Goal: Task Accomplishment & Management: Complete application form

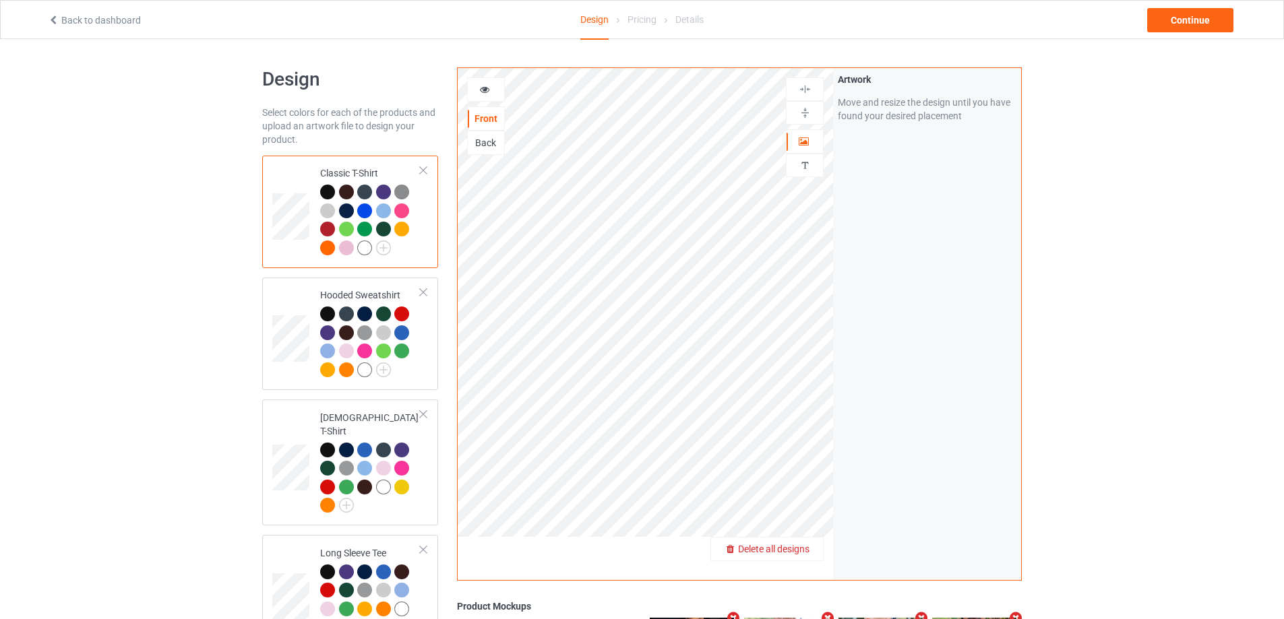
click at [801, 554] on span "Delete all designs" at bounding box center [773, 549] width 71 height 11
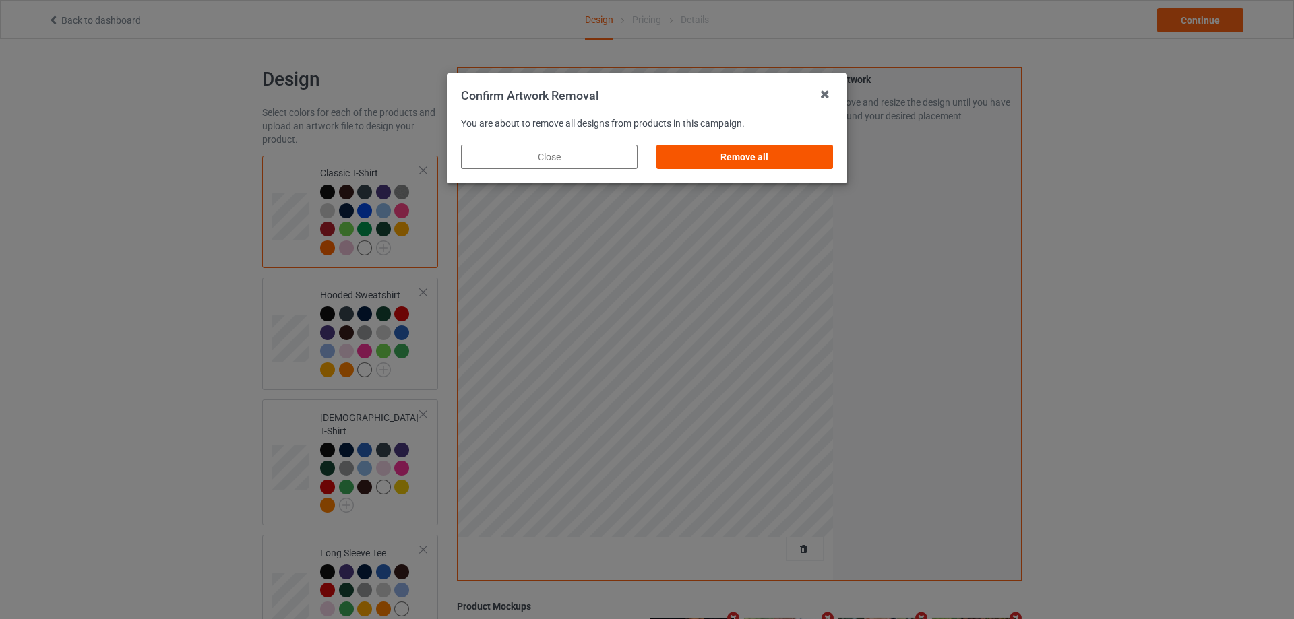
click at [749, 159] on div "Remove all" at bounding box center [744, 157] width 177 height 24
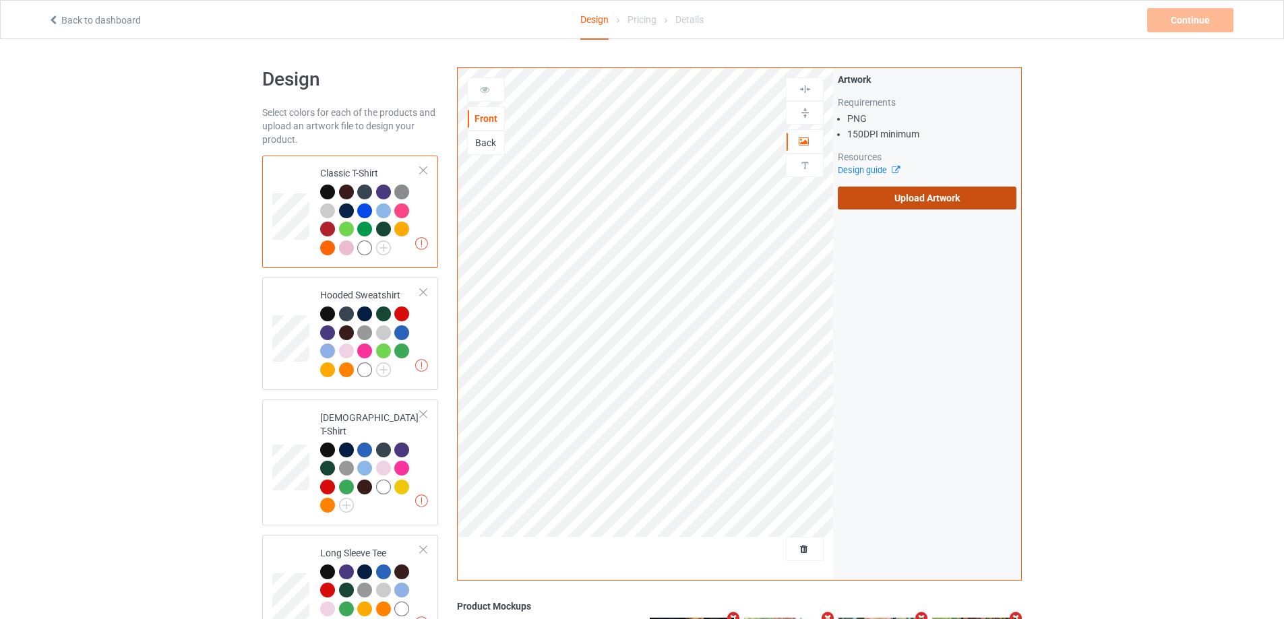
click at [867, 203] on label "Upload Artwork" at bounding box center [927, 198] width 179 height 23
click at [0, 0] on input "Upload Artwork" at bounding box center [0, 0] width 0 height 0
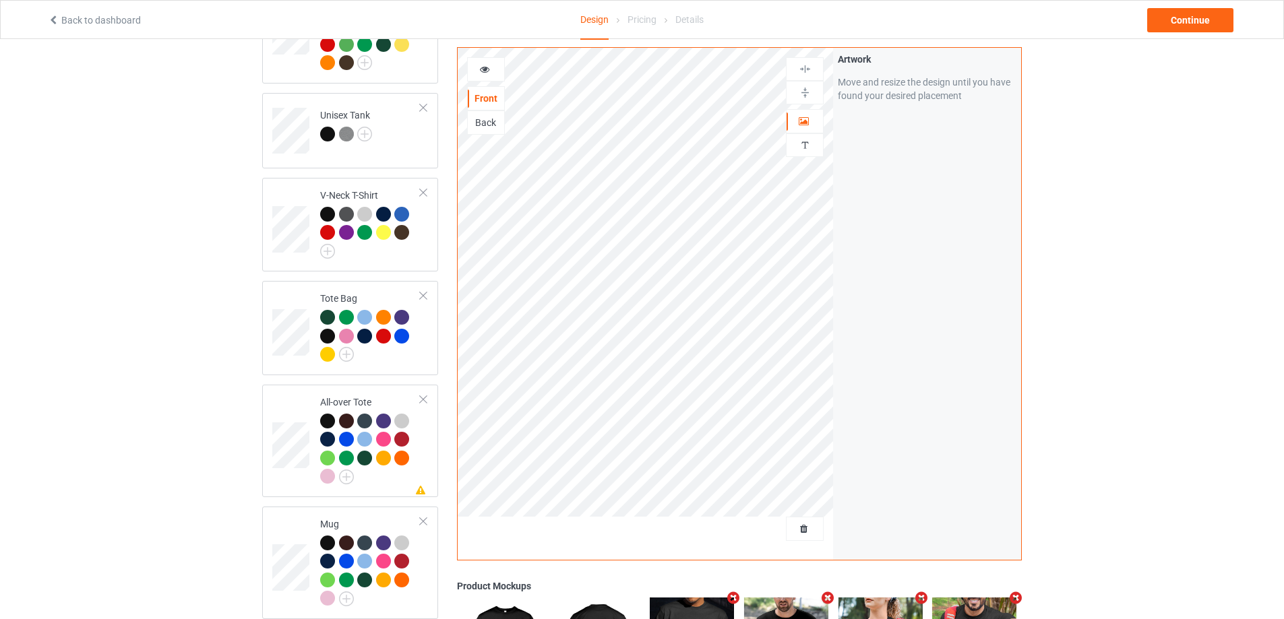
scroll to position [876, 0]
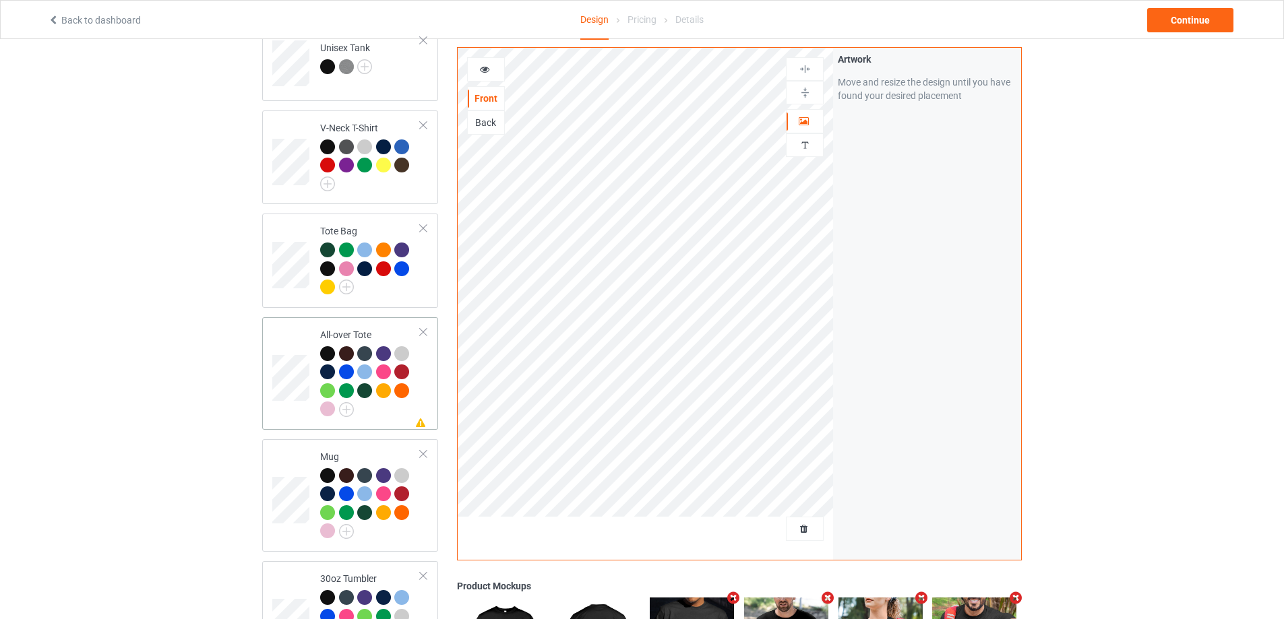
click at [405, 415] on td "Missing artwork on 1 side(s) All-over Tote" at bounding box center [370, 374] width 115 height 102
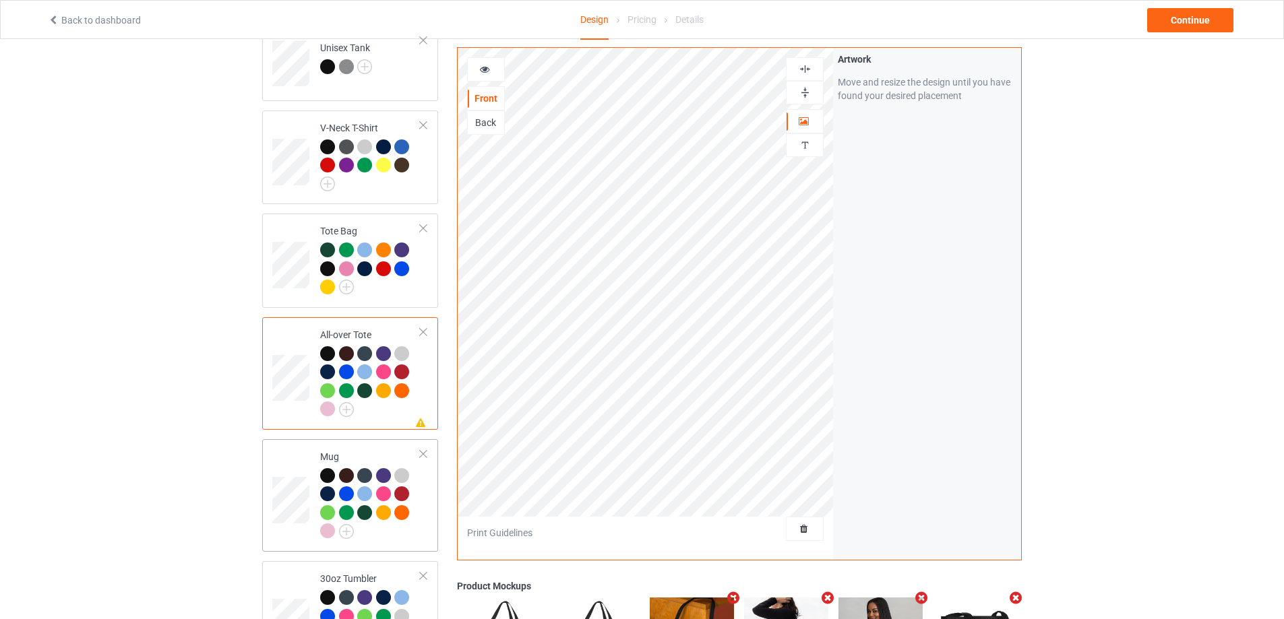
click at [419, 528] on div at bounding box center [370, 505] width 100 height 74
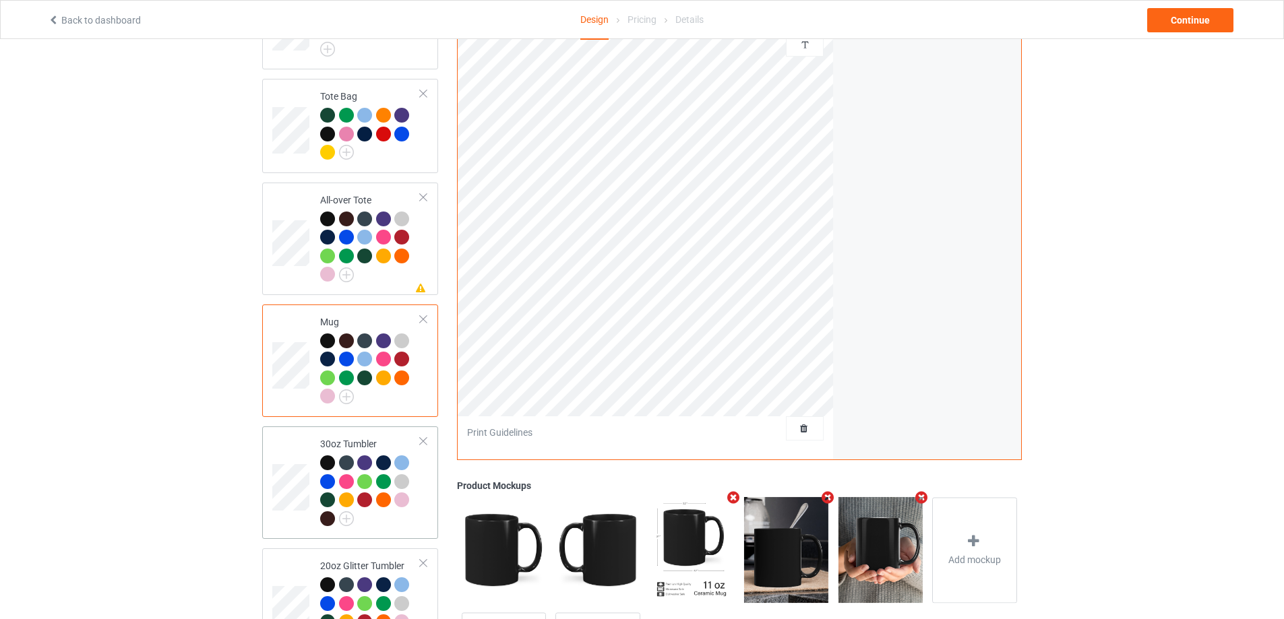
click at [414, 490] on div at bounding box center [370, 493] width 100 height 74
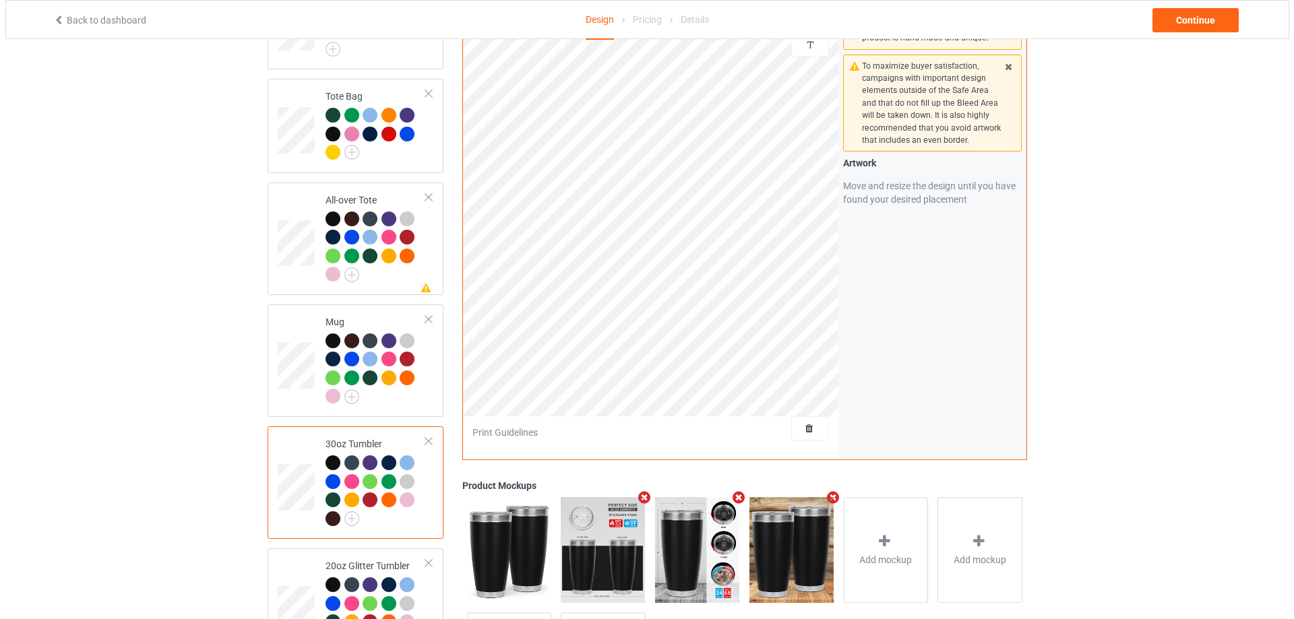
scroll to position [1139, 0]
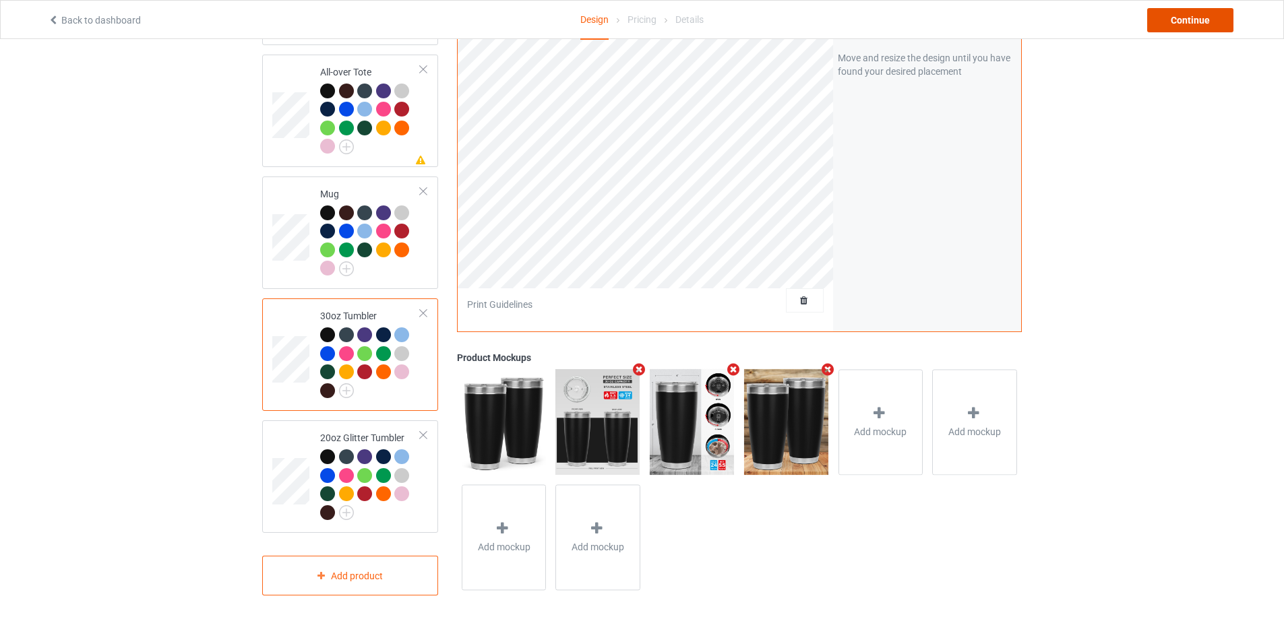
click at [1164, 12] on div "Continue" at bounding box center [1190, 20] width 86 height 24
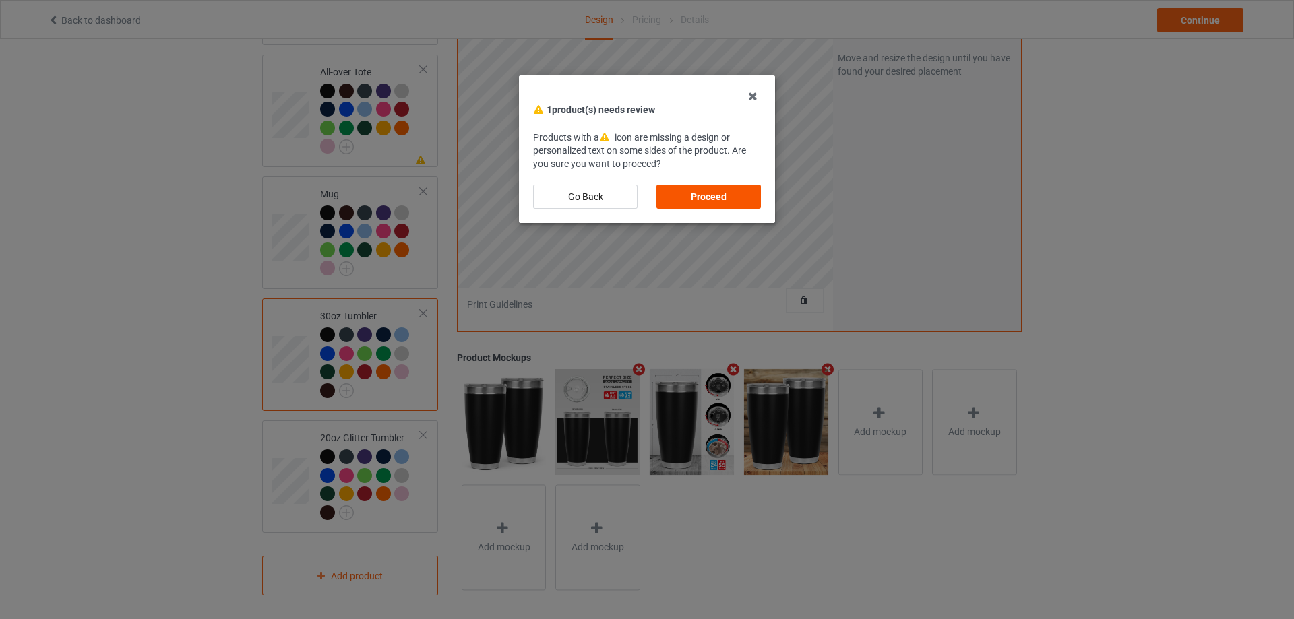
click at [726, 191] on div "Proceed" at bounding box center [708, 197] width 104 height 24
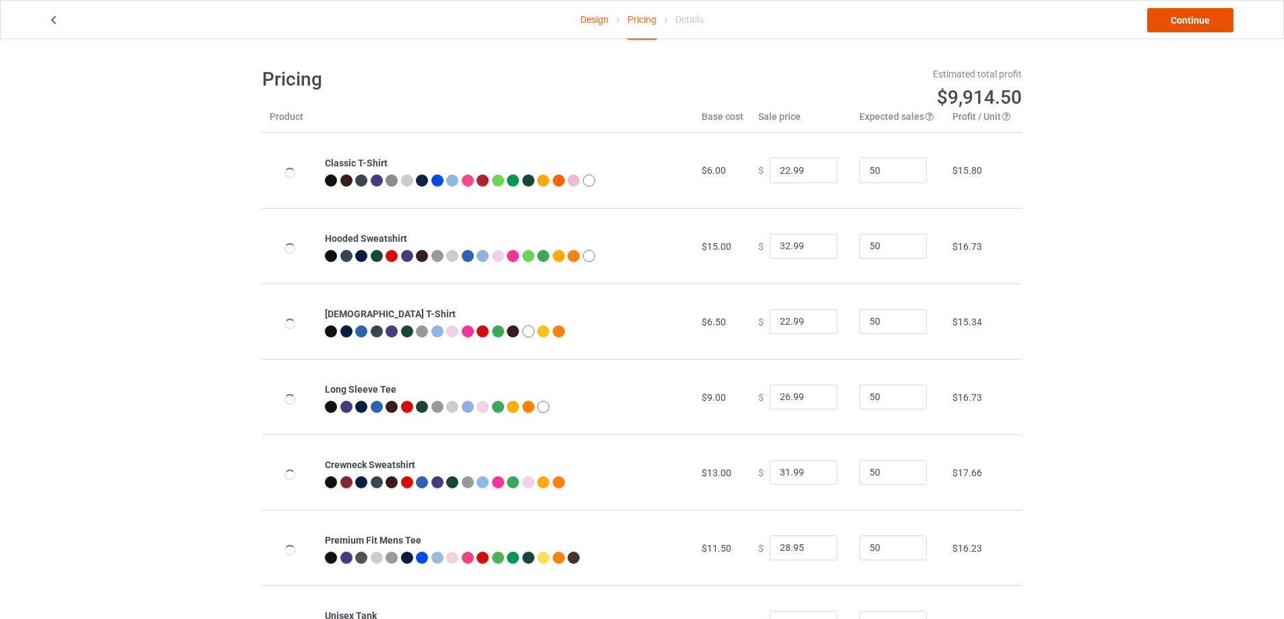
click at [1210, 17] on link "Continue" at bounding box center [1190, 20] width 86 height 24
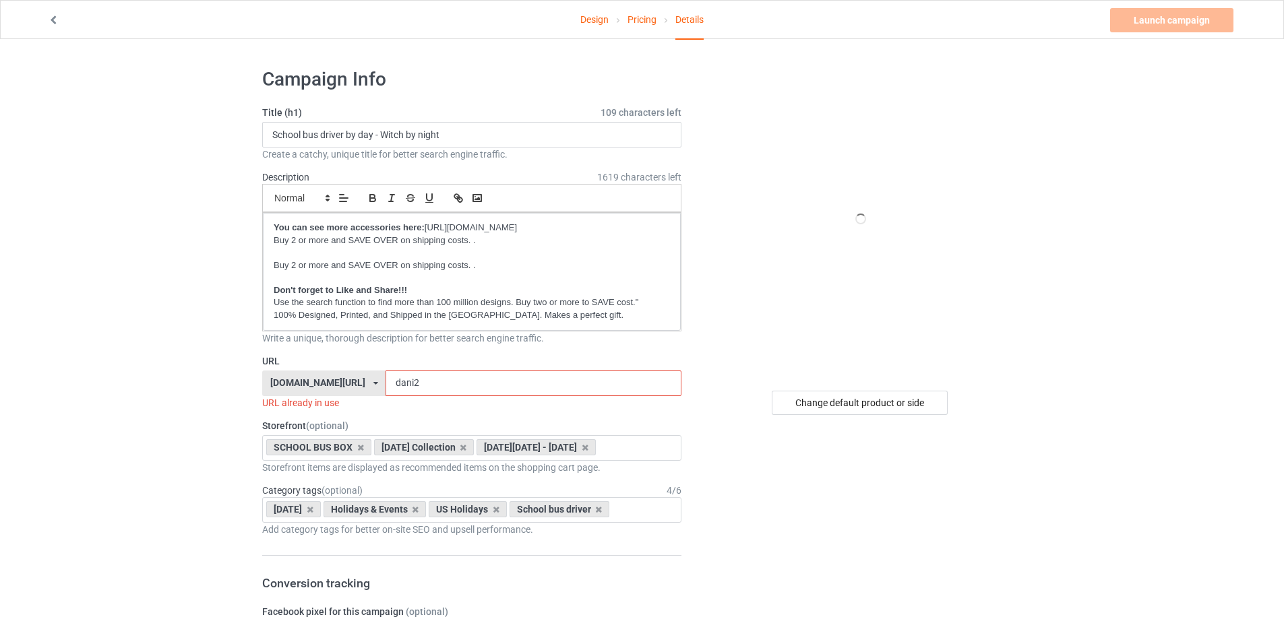
click at [406, 379] on input "dani2" at bounding box center [532, 384] width 295 height 26
drag, startPoint x: 427, startPoint y: 466, endPoint x: 369, endPoint y: 439, distance: 63.9
click at [582, 452] on icon at bounding box center [585, 447] width 7 height 9
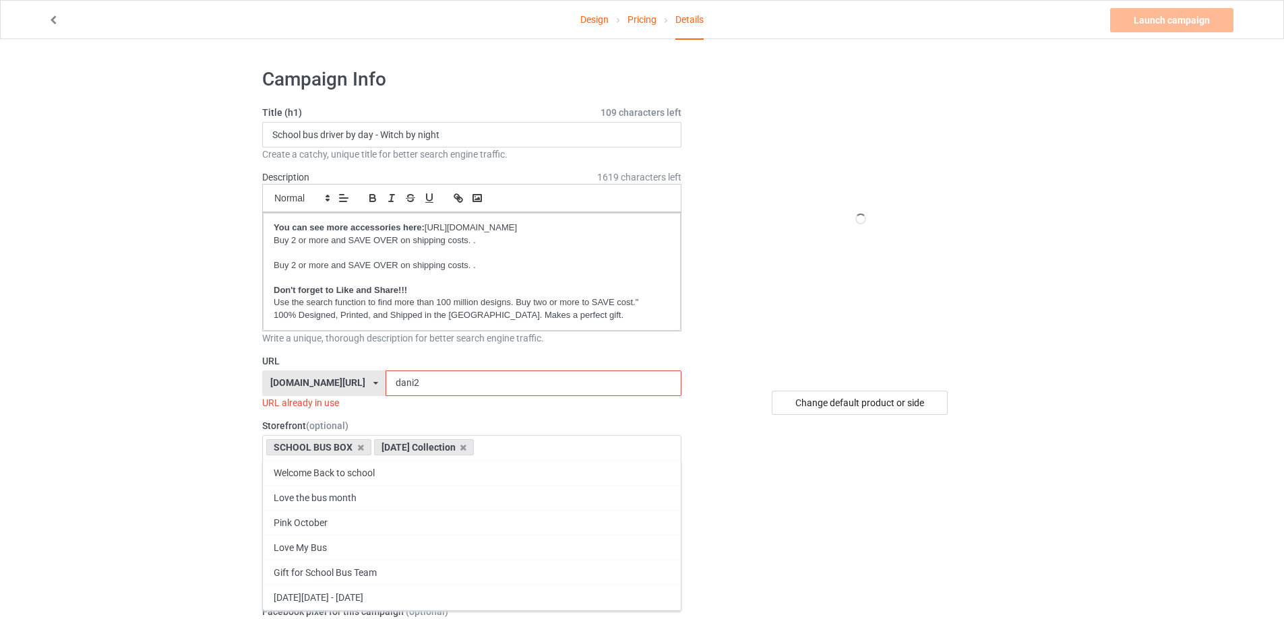
click at [443, 379] on input "dani2" at bounding box center [532, 384] width 295 height 26
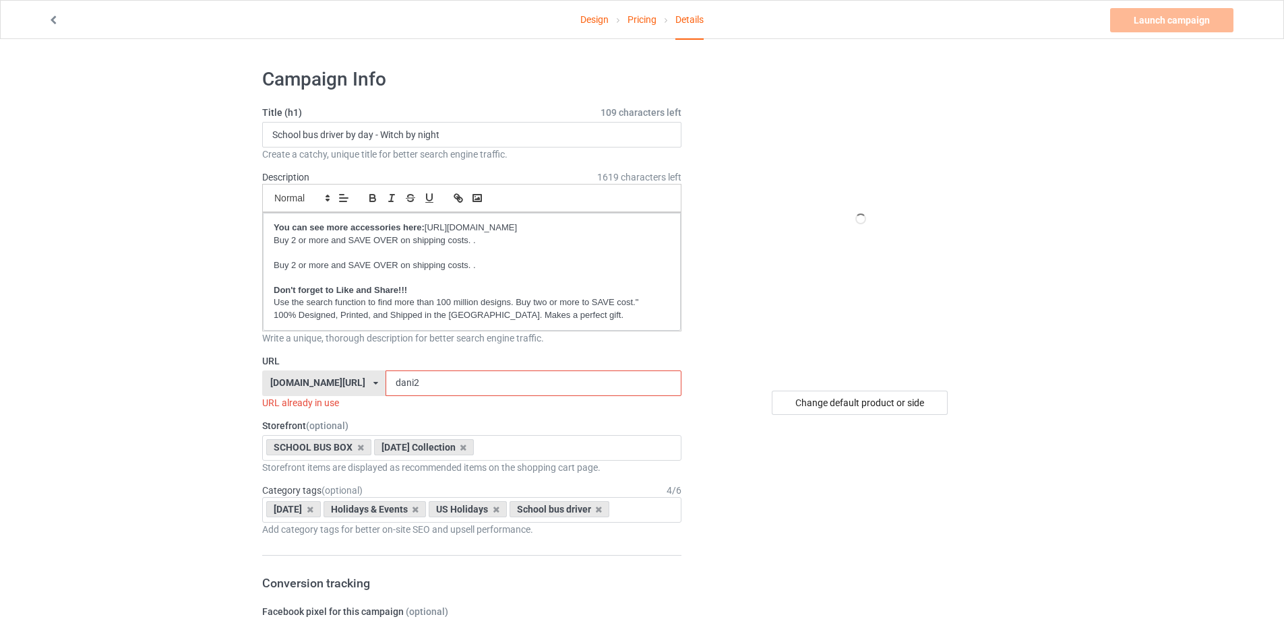
click at [443, 379] on input "dani2" at bounding box center [532, 384] width 295 height 26
click at [420, 131] on input "School bus driver by day - Witch by night" at bounding box center [471, 135] width 419 height 26
paste input "witch"
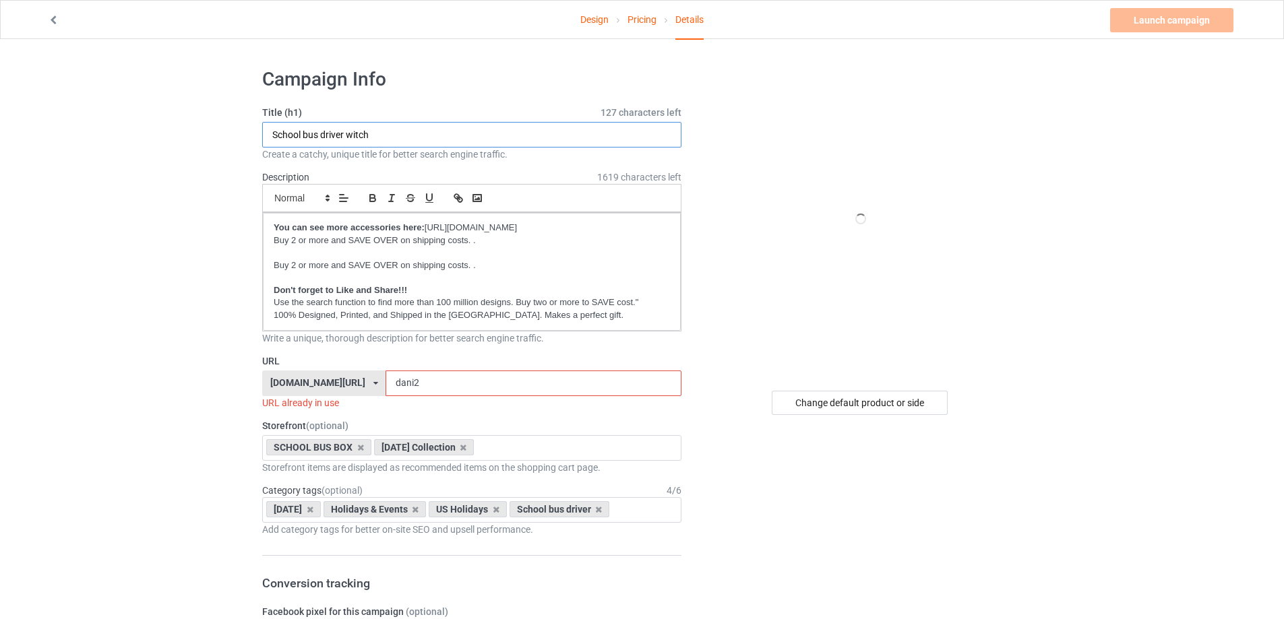
type input "School bus driver witch"
click at [485, 383] on input "dani2" at bounding box center [532, 384] width 295 height 26
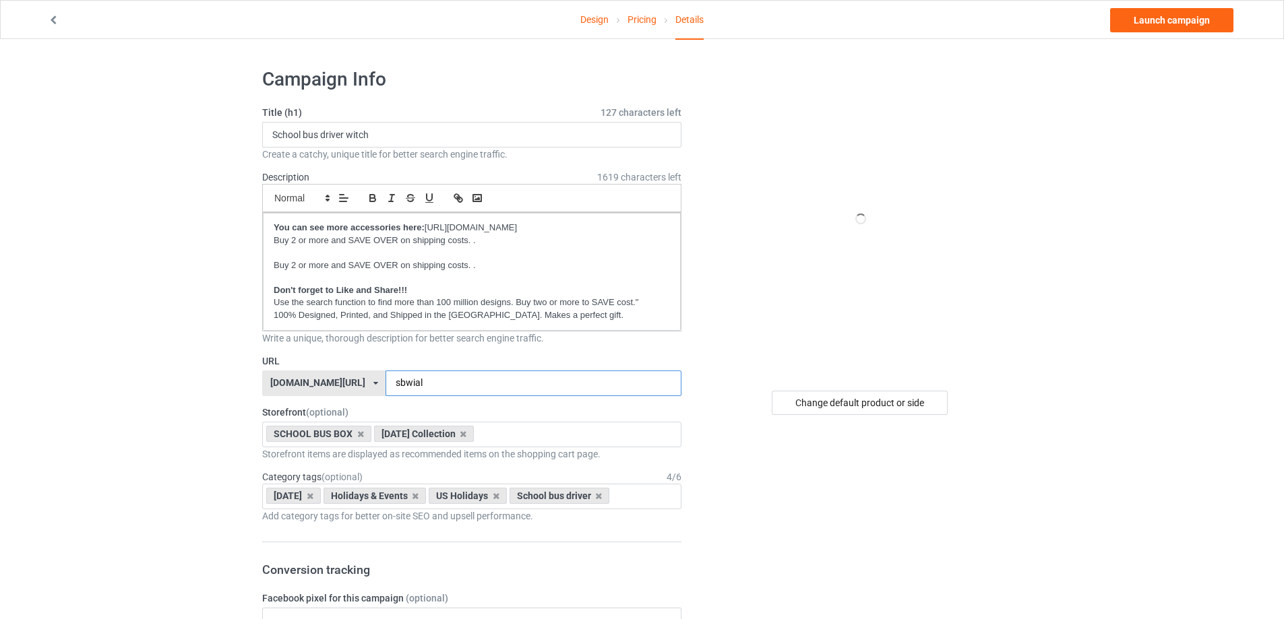
type input "sbwial"
click at [451, 138] on input "School bus driver witch" at bounding box center [471, 135] width 419 height 26
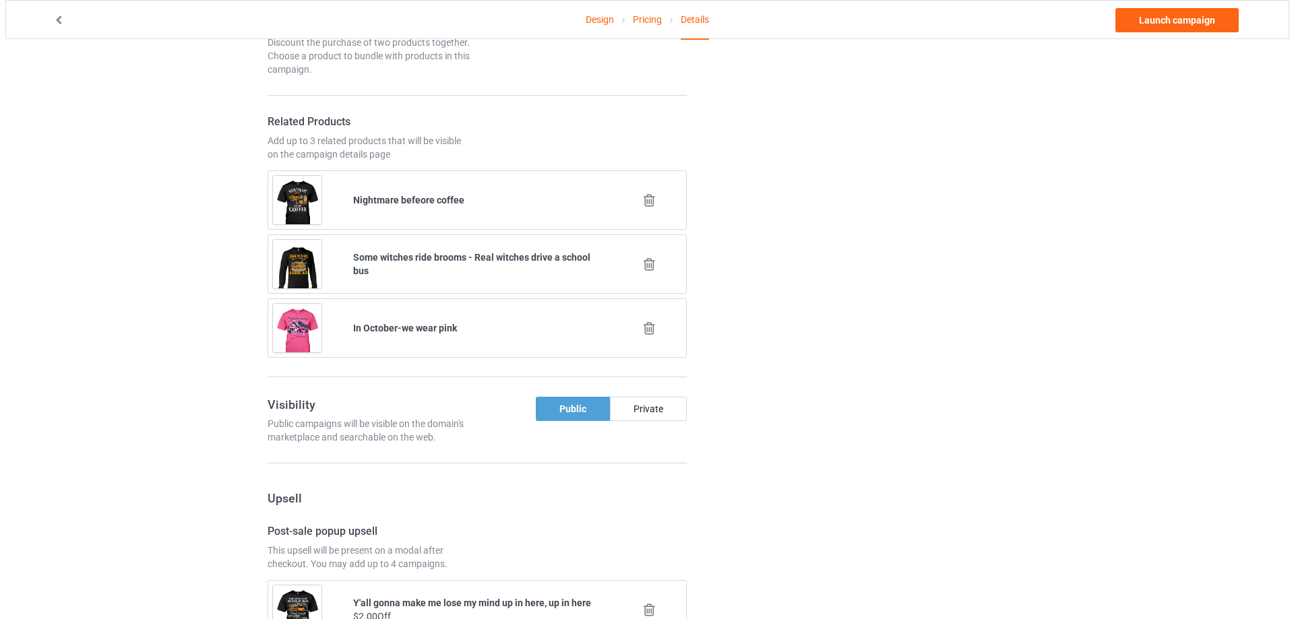
scroll to position [1280, 0]
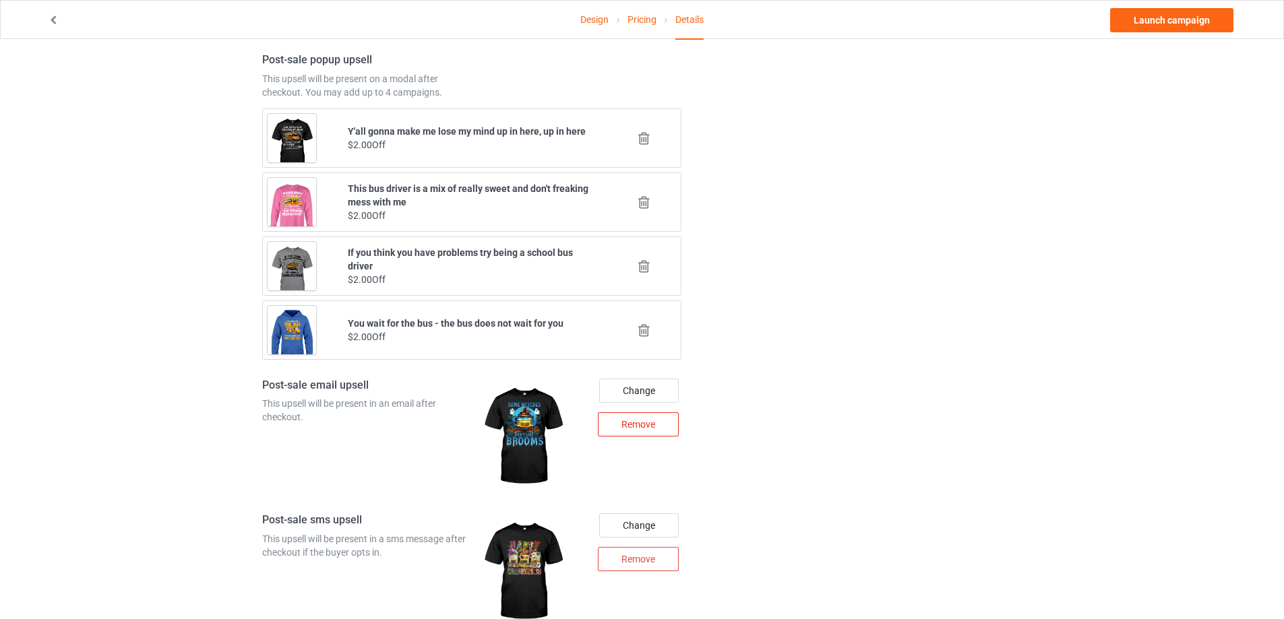
type input "School bus driver witch like a normal school bus driver only more magical"
click at [624, 417] on div "Remove" at bounding box center [638, 424] width 81 height 24
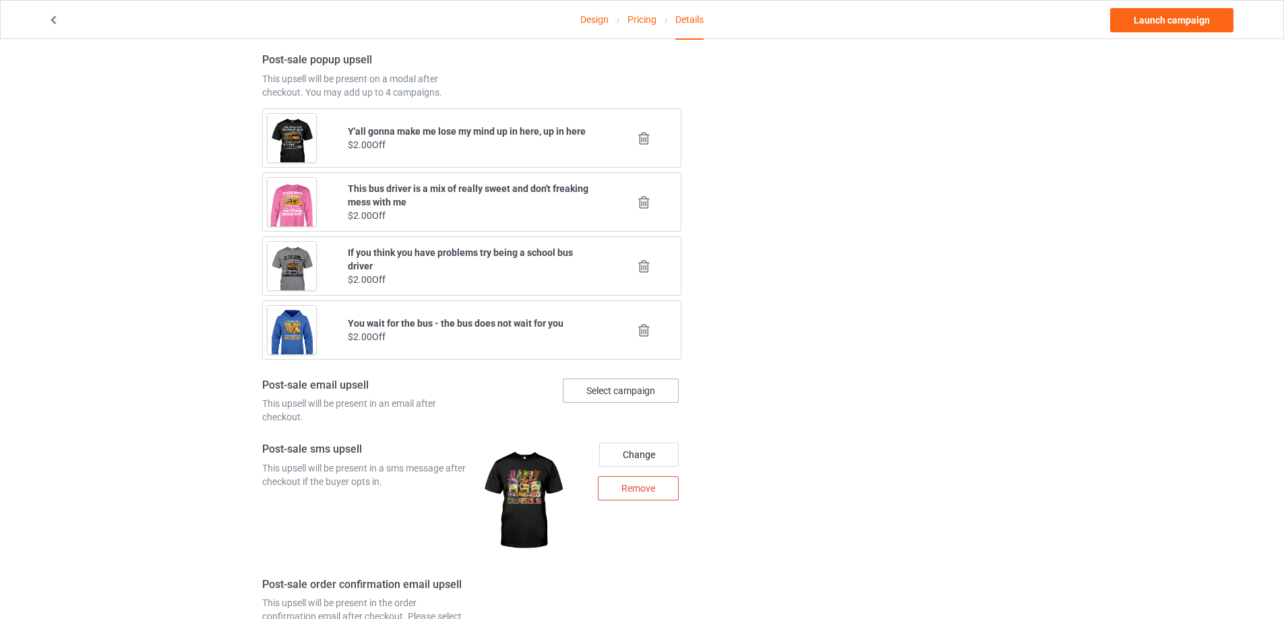
click at [648, 392] on div "Select campaign" at bounding box center [621, 391] width 116 height 24
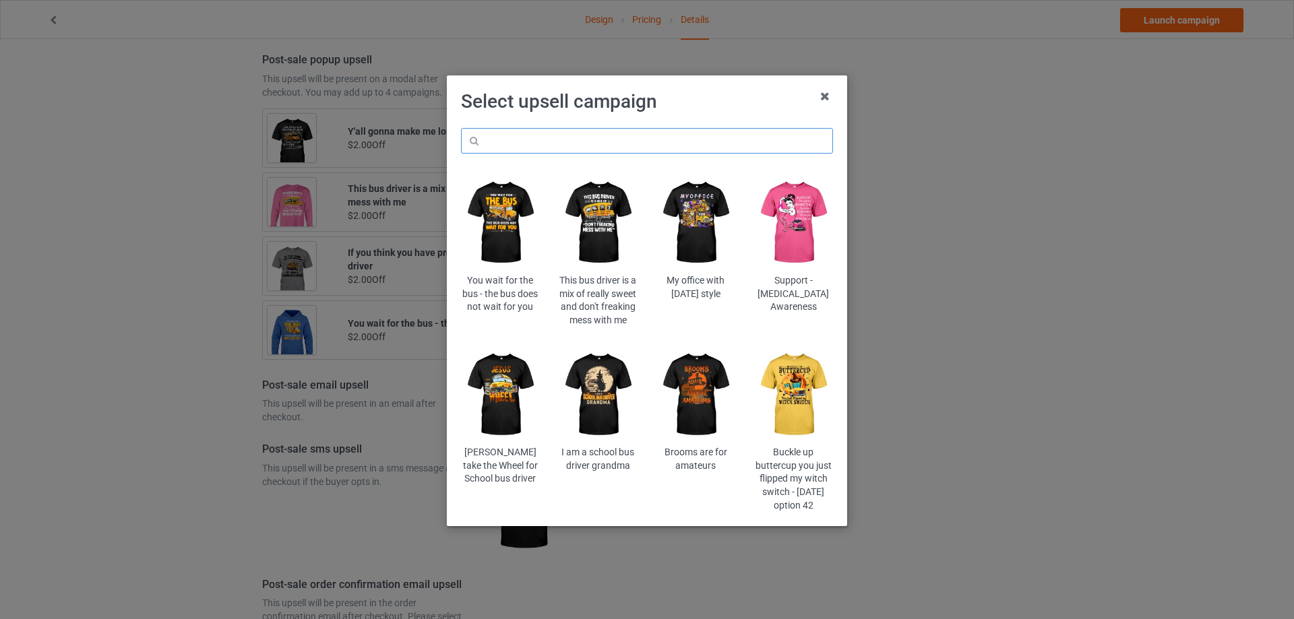
click at [616, 142] on input "text" at bounding box center [647, 141] width 372 height 26
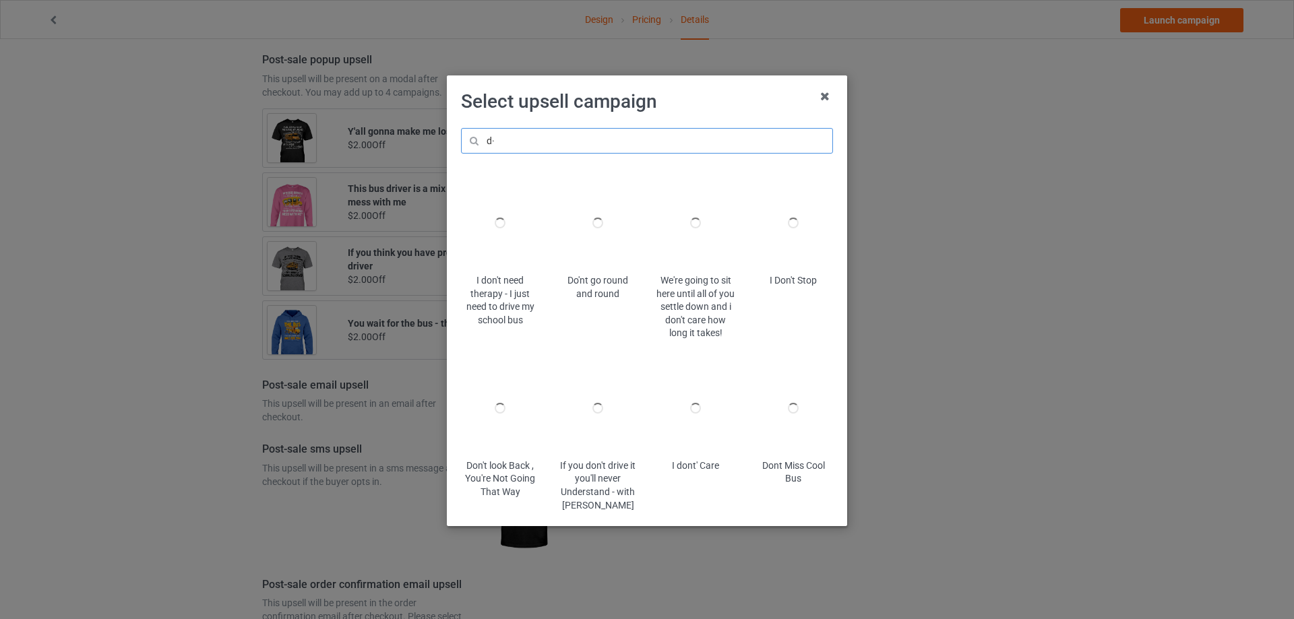
type input "d"
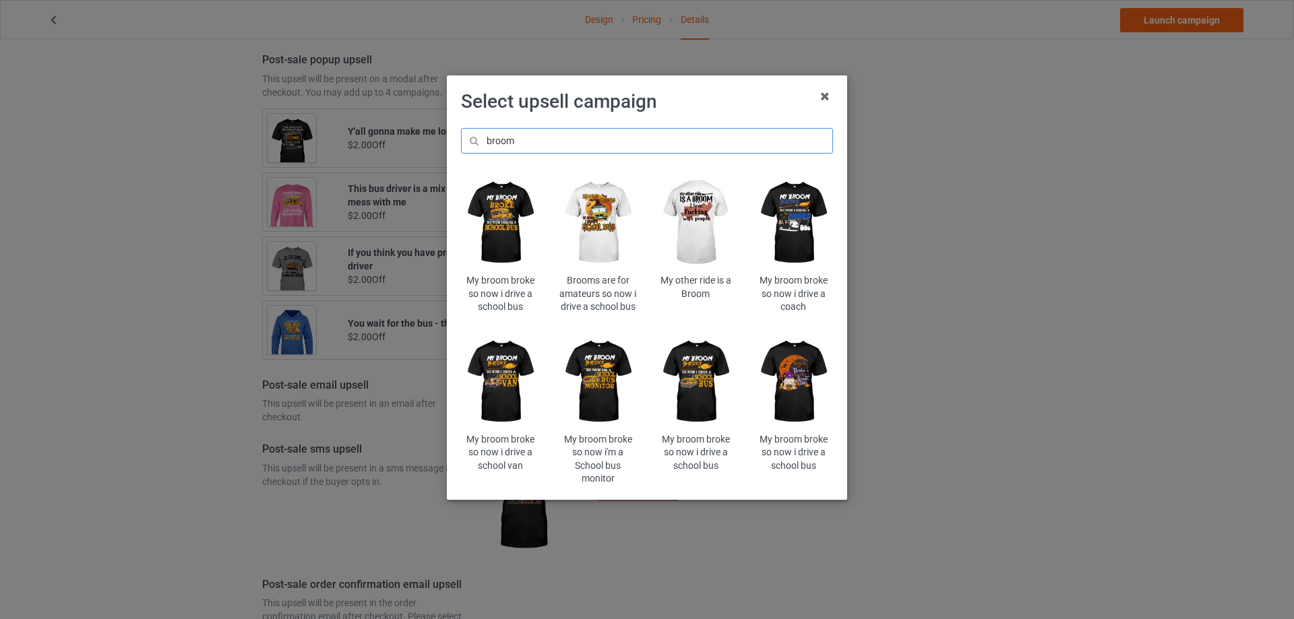
type input "broom"
click at [792, 375] on img at bounding box center [793, 382] width 79 height 98
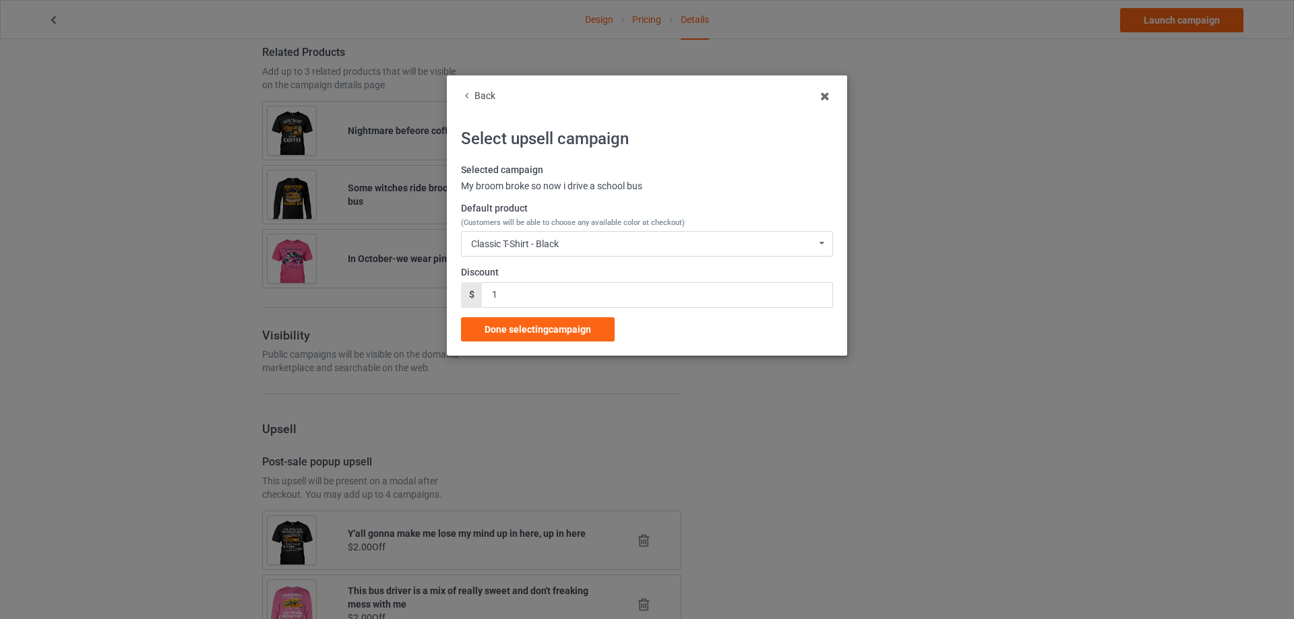
scroll to position [1280, 0]
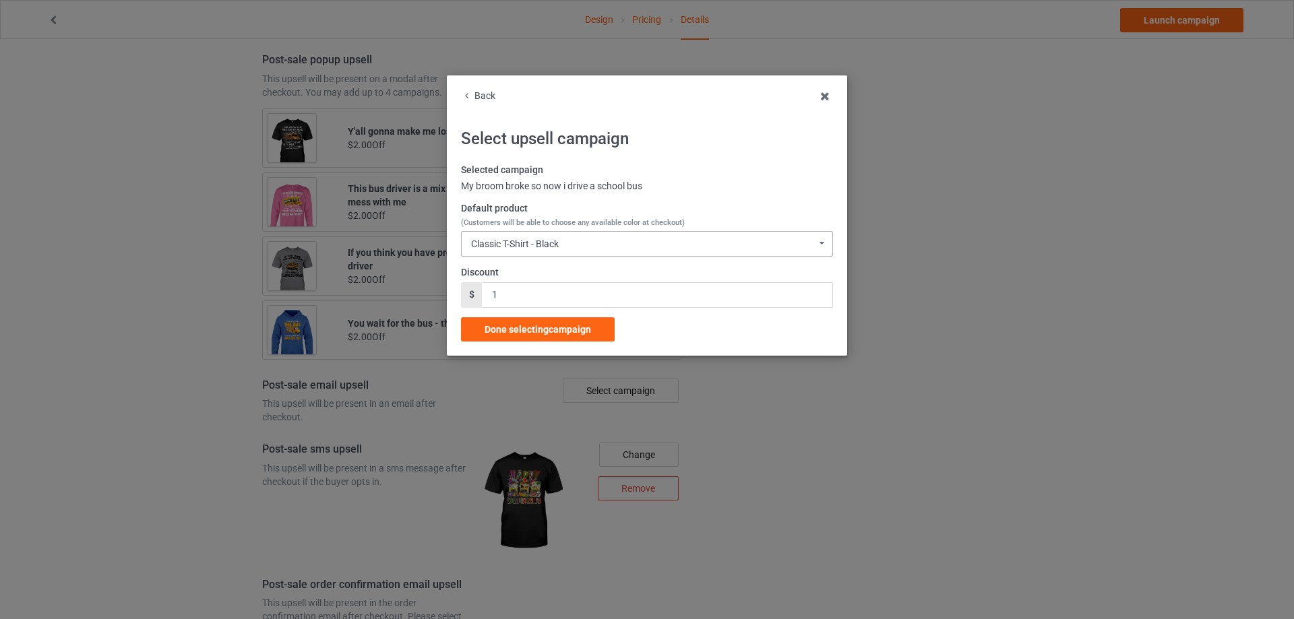
click at [526, 246] on div "Classic T-Shirt - Black" at bounding box center [515, 243] width 88 height 9
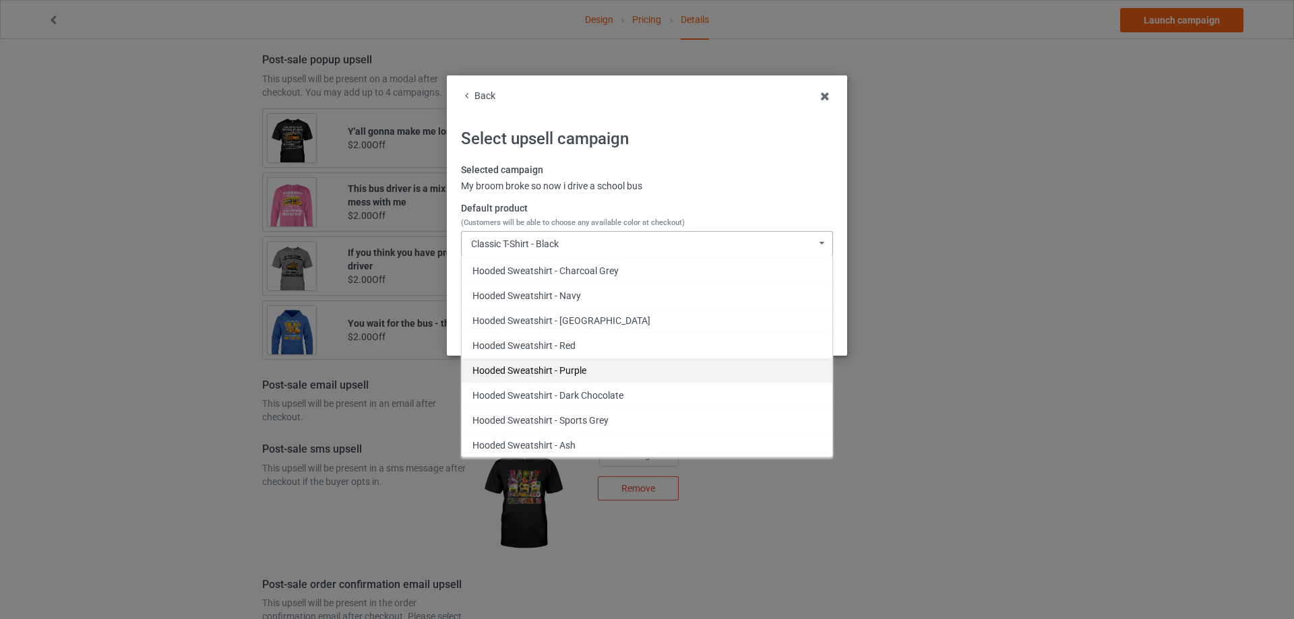
scroll to position [404, 0]
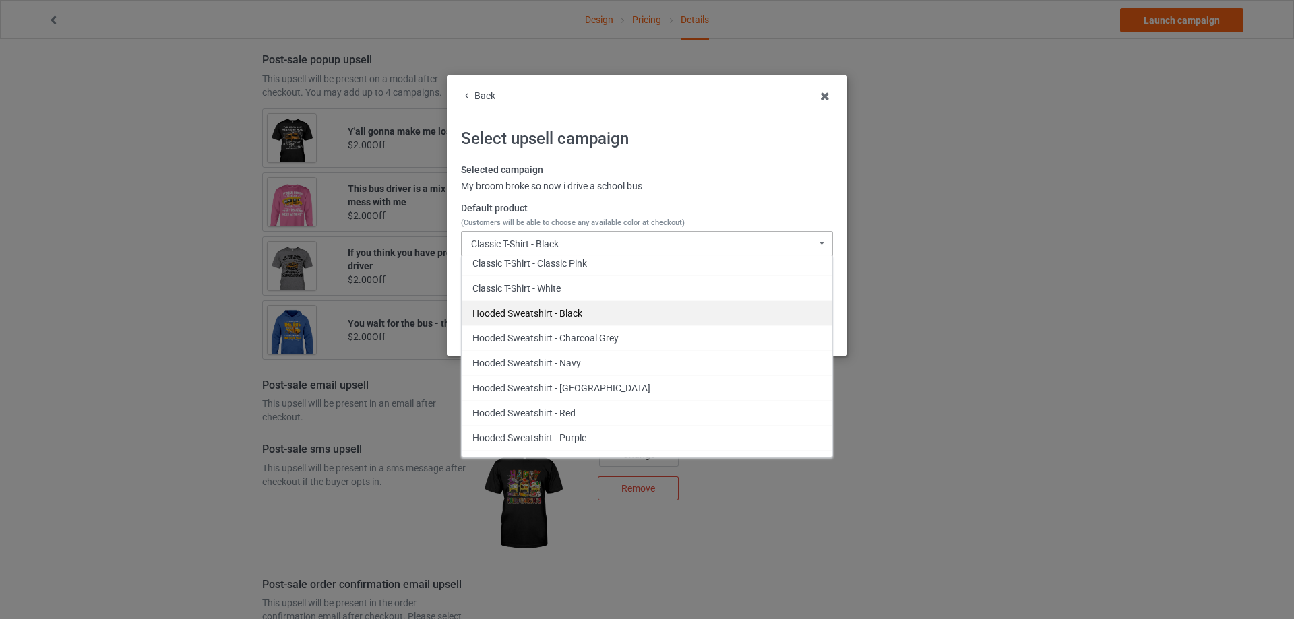
click at [573, 311] on div "Hooded Sweatshirt - Black" at bounding box center [647, 313] width 371 height 25
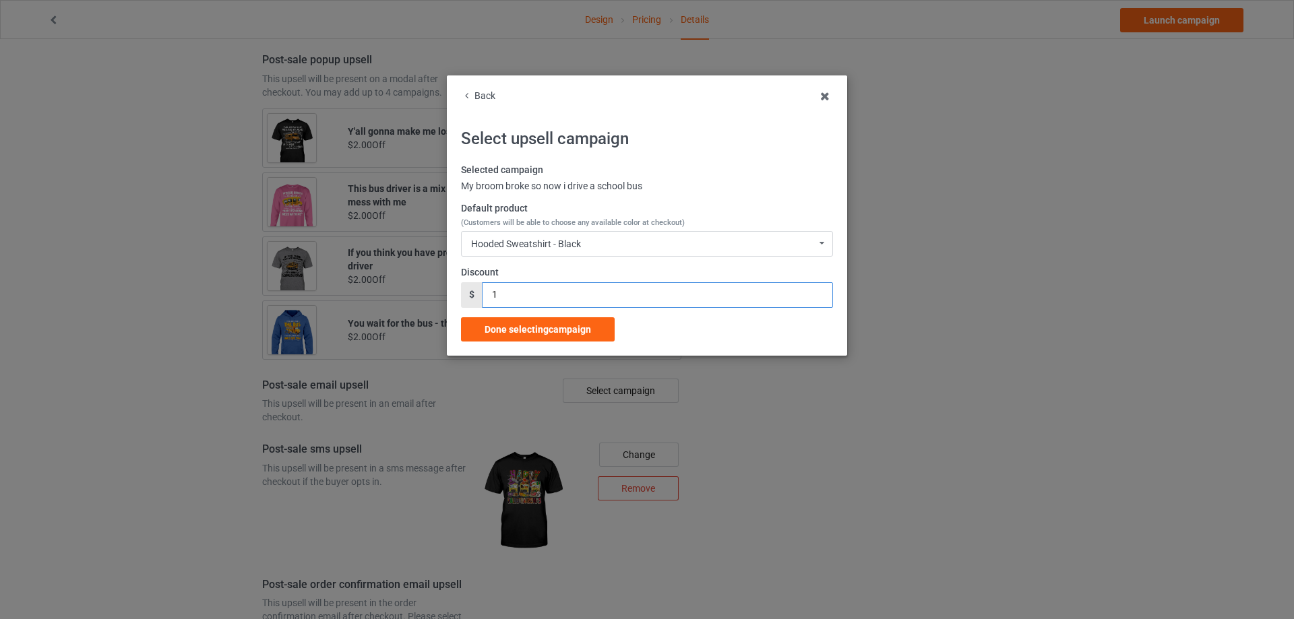
drag, startPoint x: 462, startPoint y: 295, endPoint x: 511, endPoint y: 302, distance: 50.3
click at [471, 295] on div "$ 1" at bounding box center [647, 295] width 372 height 26
type input "2"
click at [530, 324] on span "Done selecting campaign" at bounding box center [538, 329] width 106 height 11
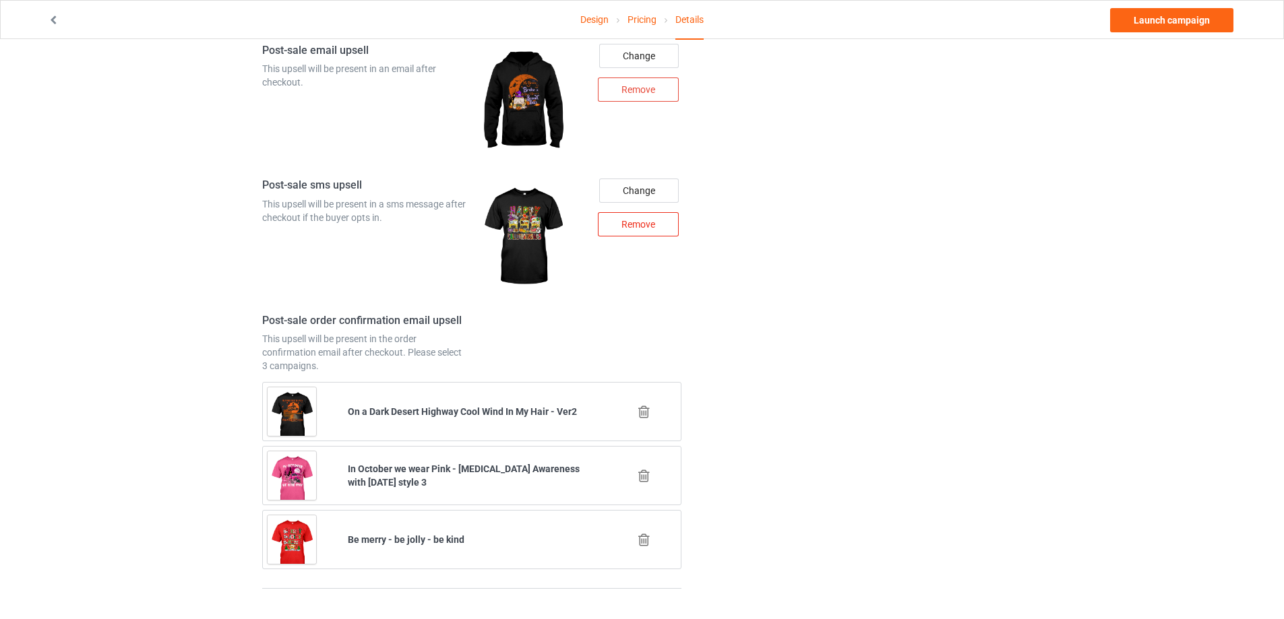
click at [604, 212] on div "Remove" at bounding box center [638, 224] width 81 height 24
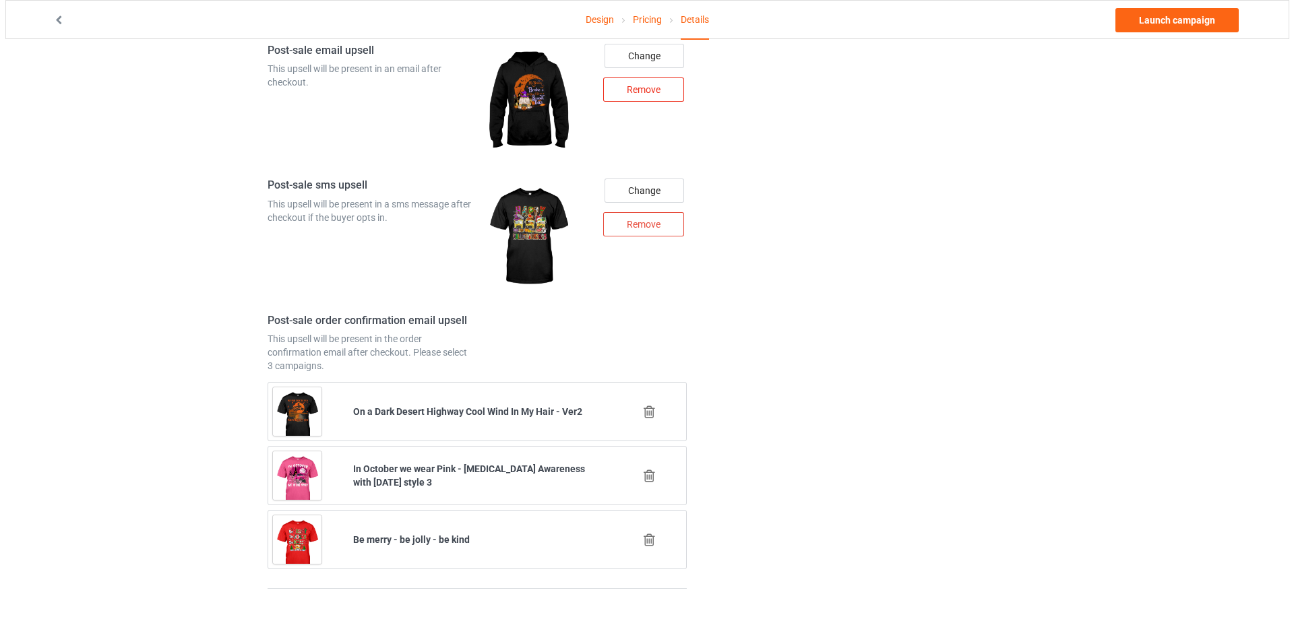
scroll to position [1545, 0]
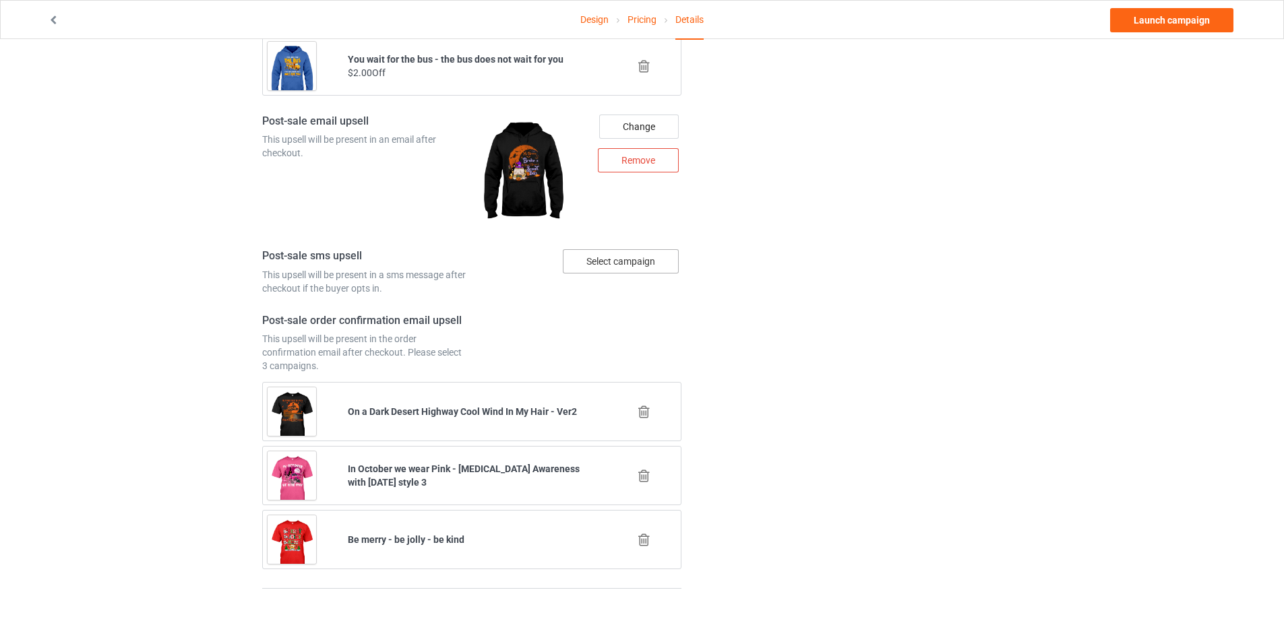
click at [614, 249] on div "Select campaign" at bounding box center [621, 261] width 116 height 24
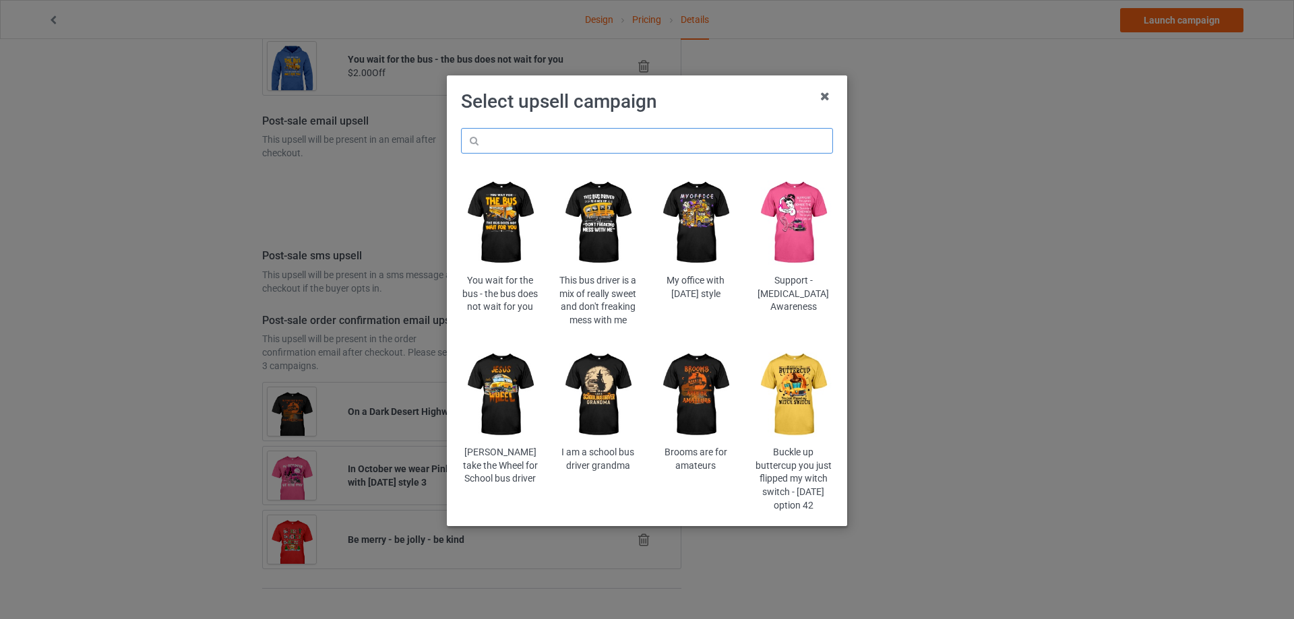
click at [568, 146] on input "text" at bounding box center [647, 141] width 372 height 26
type input "by day"
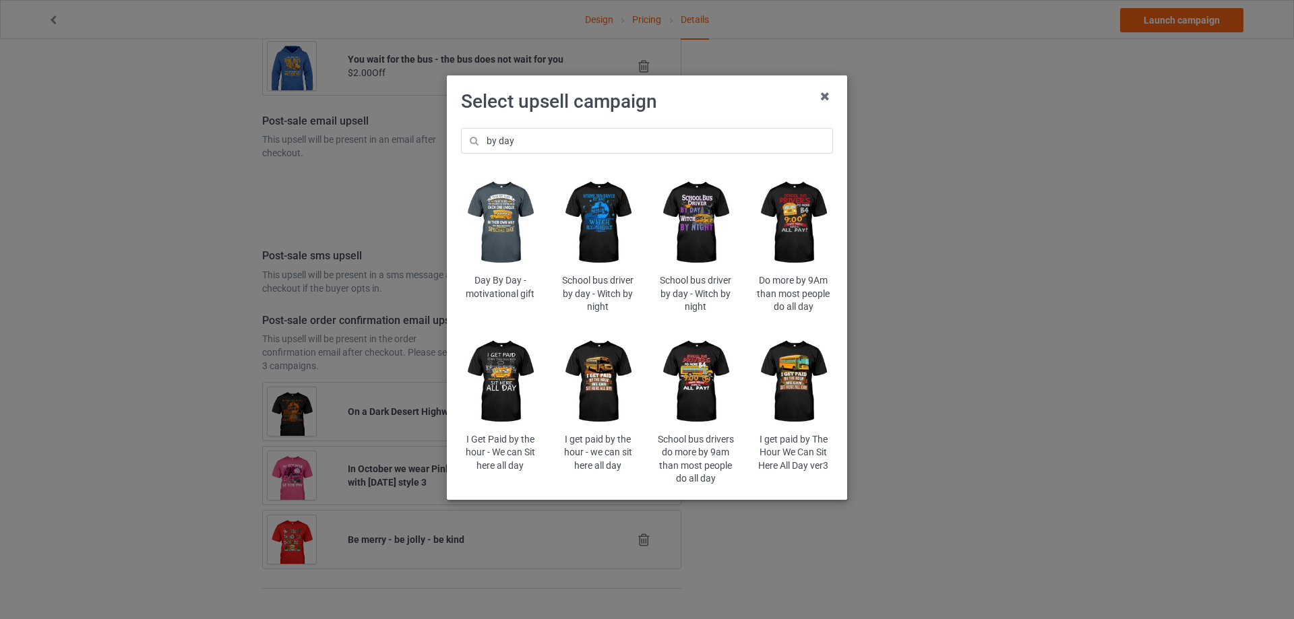
click at [713, 198] on img at bounding box center [695, 223] width 79 height 98
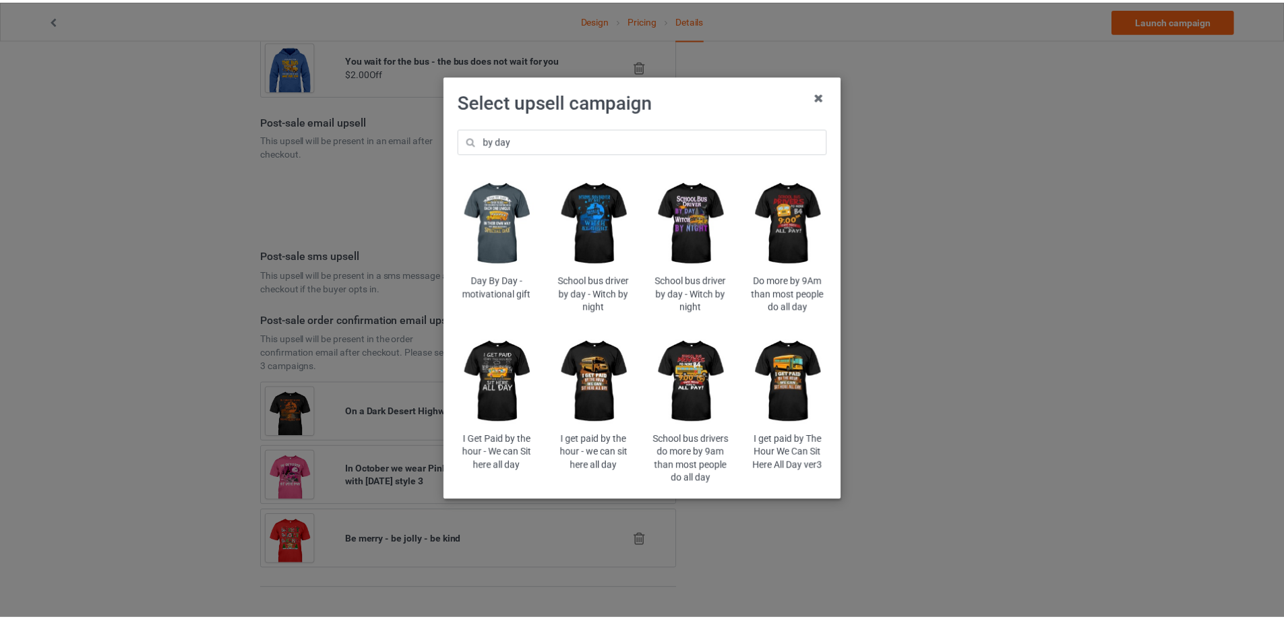
scroll to position [878, 0]
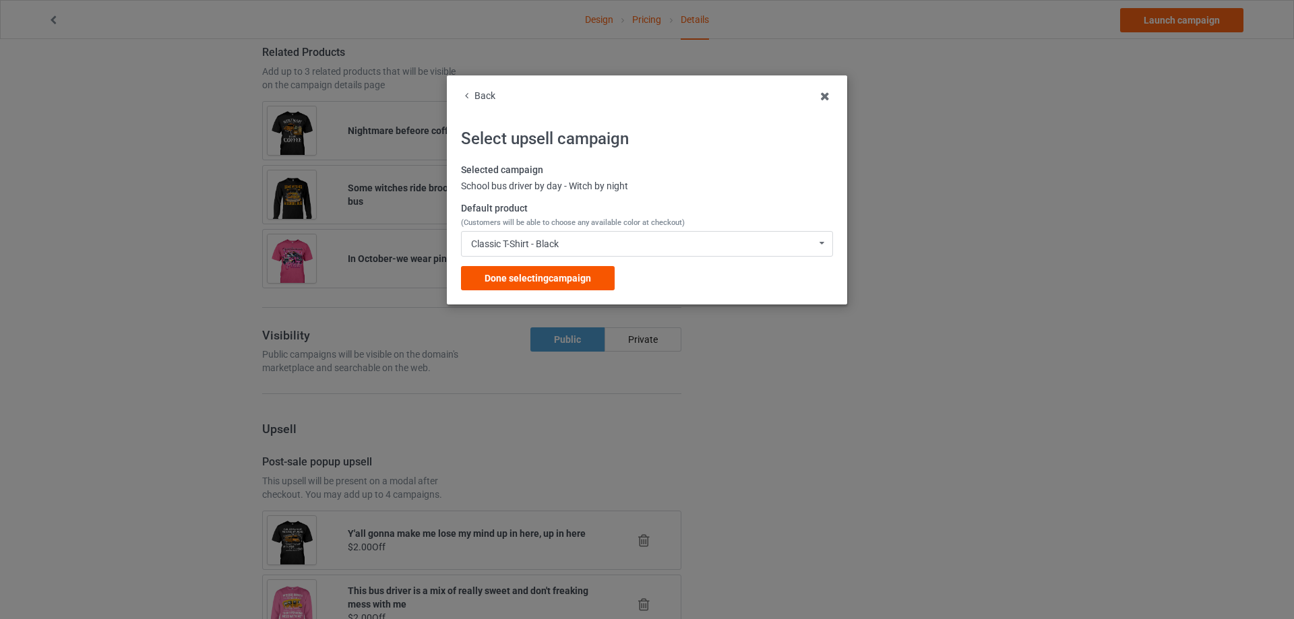
click at [561, 271] on div "Done selecting campaign" at bounding box center [538, 278] width 154 height 24
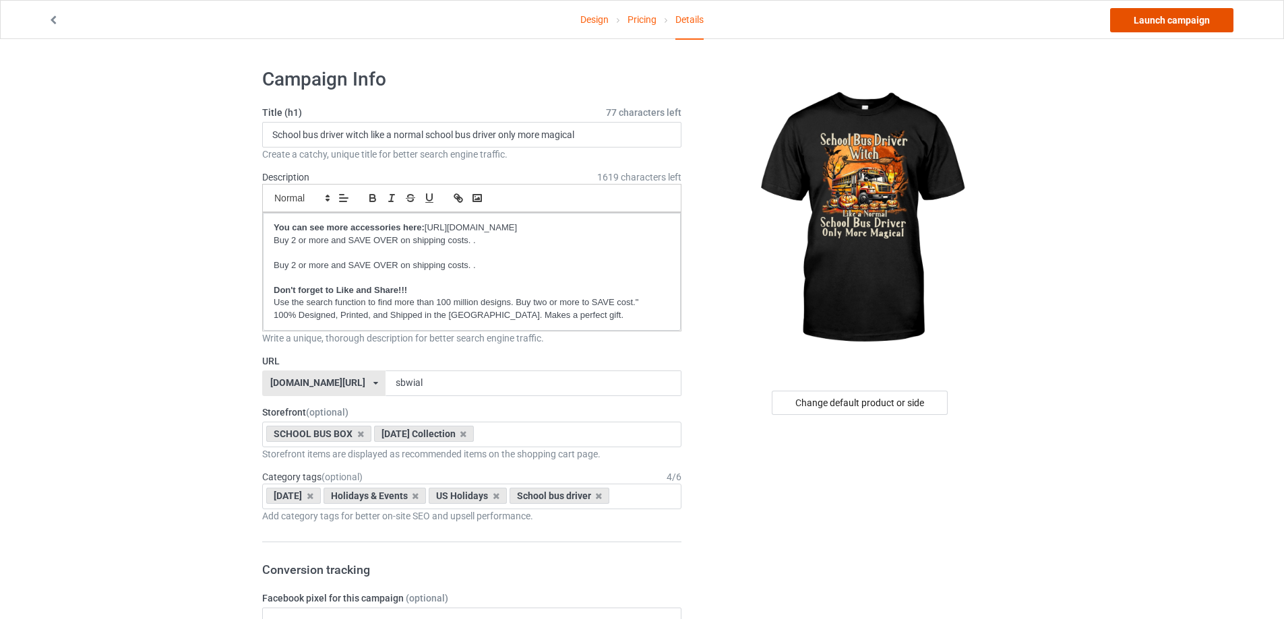
click at [1156, 24] on link "Launch campaign" at bounding box center [1171, 20] width 123 height 24
